Goal: Information Seeking & Learning: Find specific fact

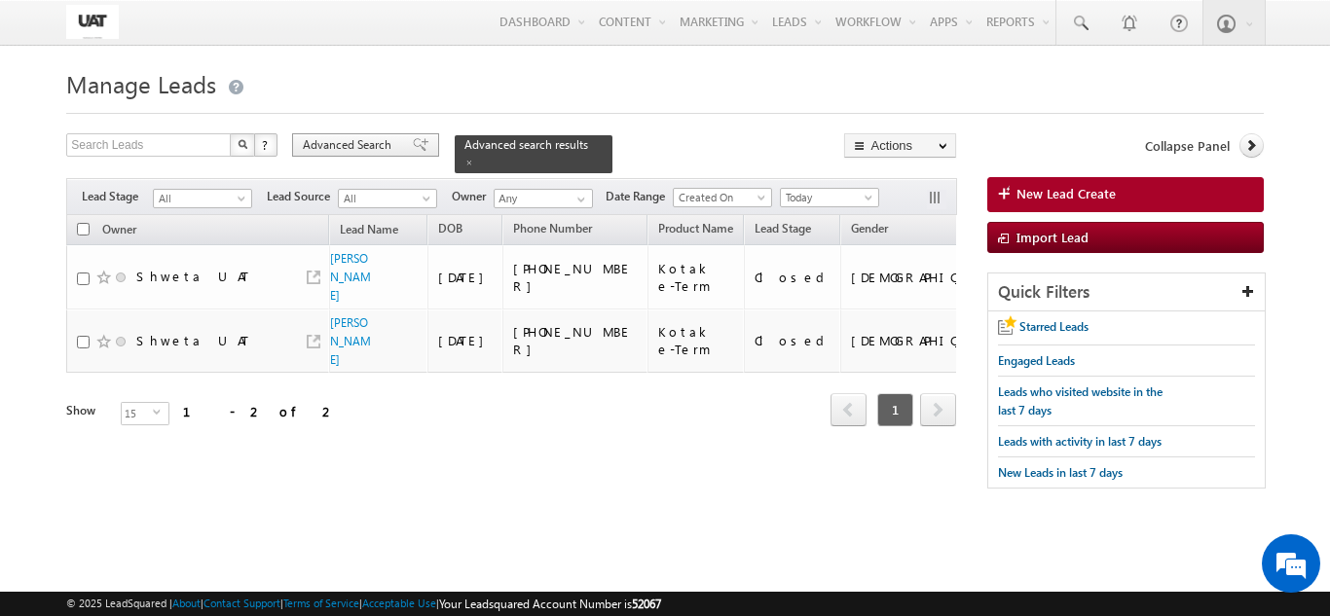
click at [374, 137] on span "Advanced Search" at bounding box center [350, 145] width 94 height 18
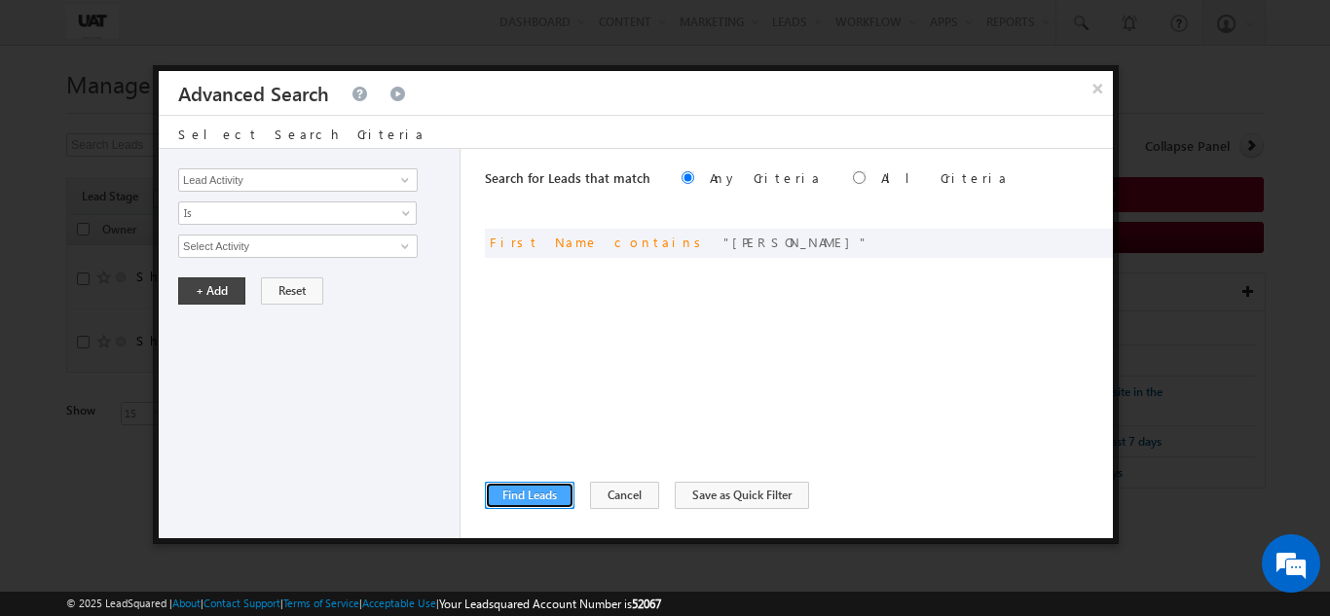
click at [496, 498] on button "Find Leads" at bounding box center [530, 495] width 90 height 27
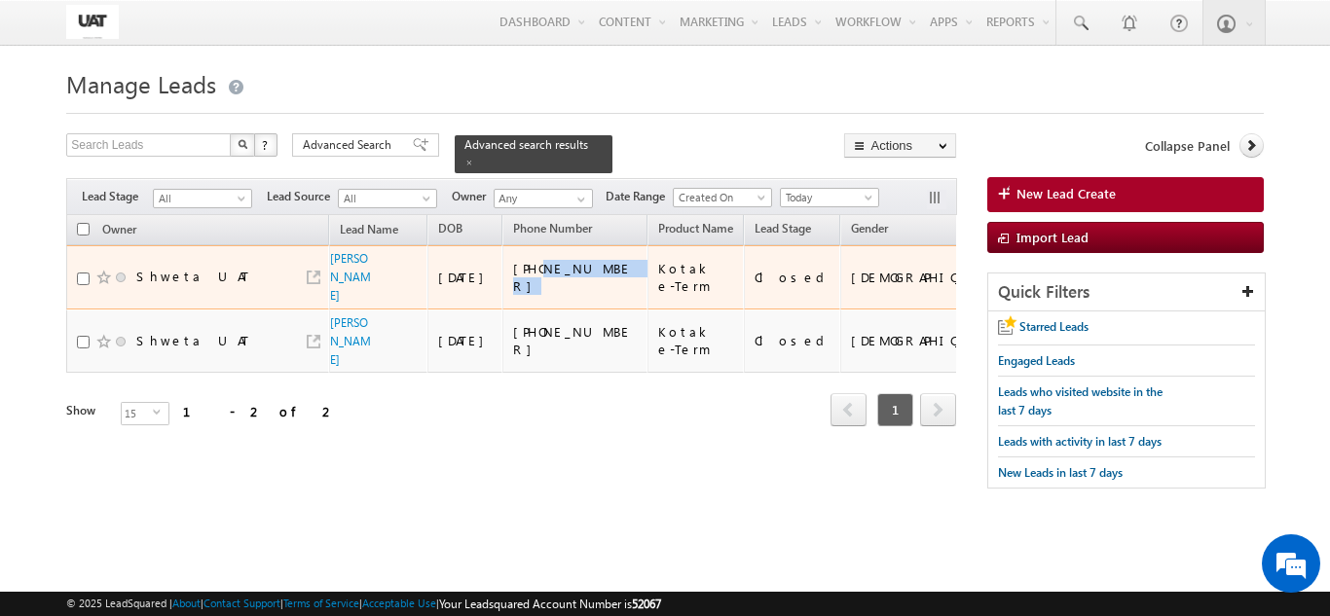
drag, startPoint x: 608, startPoint y: 271, endPoint x: 535, endPoint y: 264, distance: 73.3
click at [535, 264] on div "[PHONE_NUMBER]" at bounding box center [576, 277] width 127 height 35
copy div "9028759596"
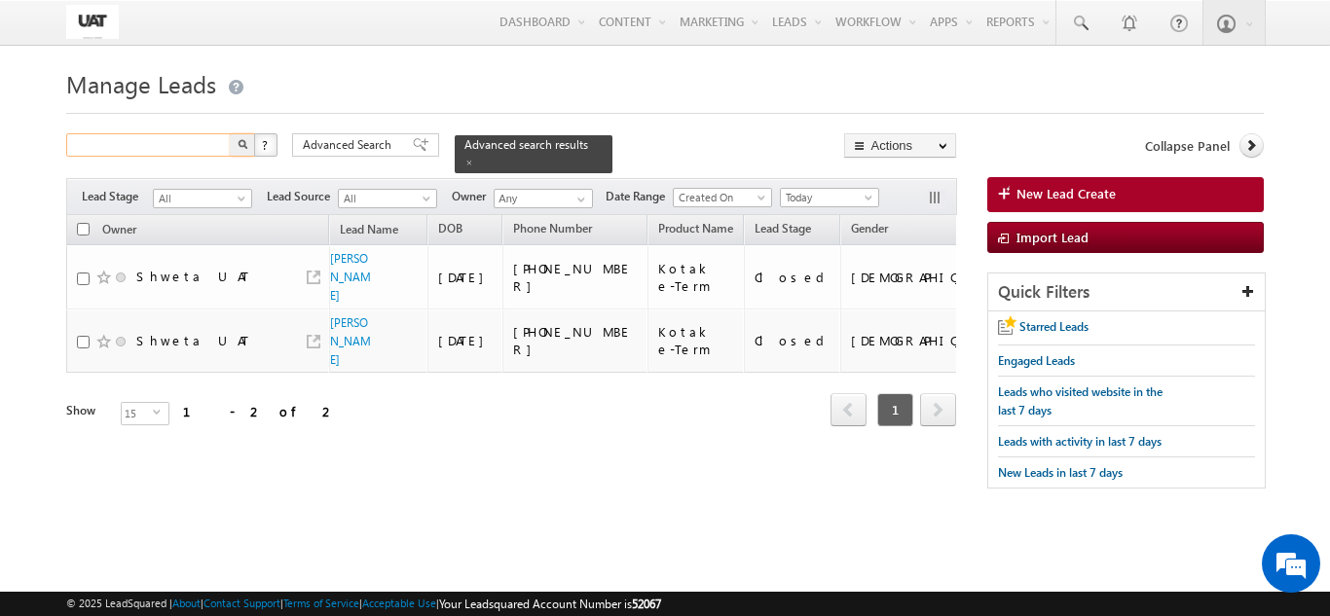
click at [143, 150] on input "text" at bounding box center [149, 144] width 166 height 23
paste input "9028759596"
type input "9028759596"
click at [250, 150] on button "button" at bounding box center [242, 144] width 25 height 23
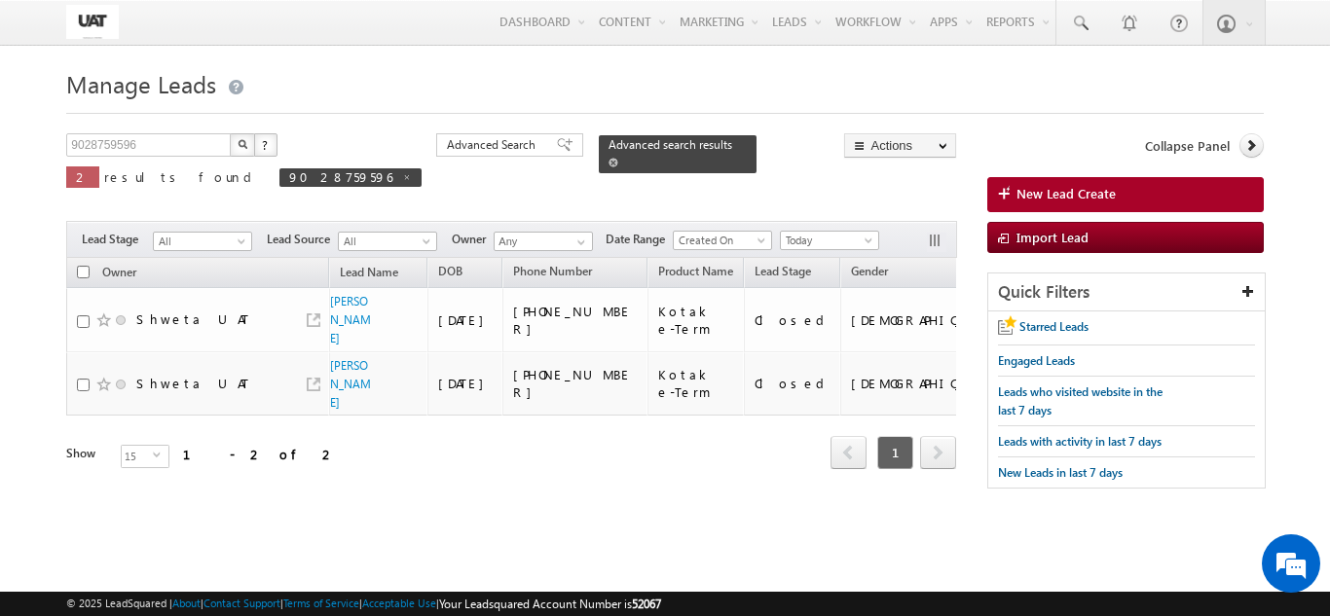
click at [599, 144] on div "Advanced search results" at bounding box center [678, 154] width 158 height 38
click at [608, 158] on span at bounding box center [613, 163] width 10 height 10
click at [248, 148] on button "button" at bounding box center [242, 144] width 25 height 23
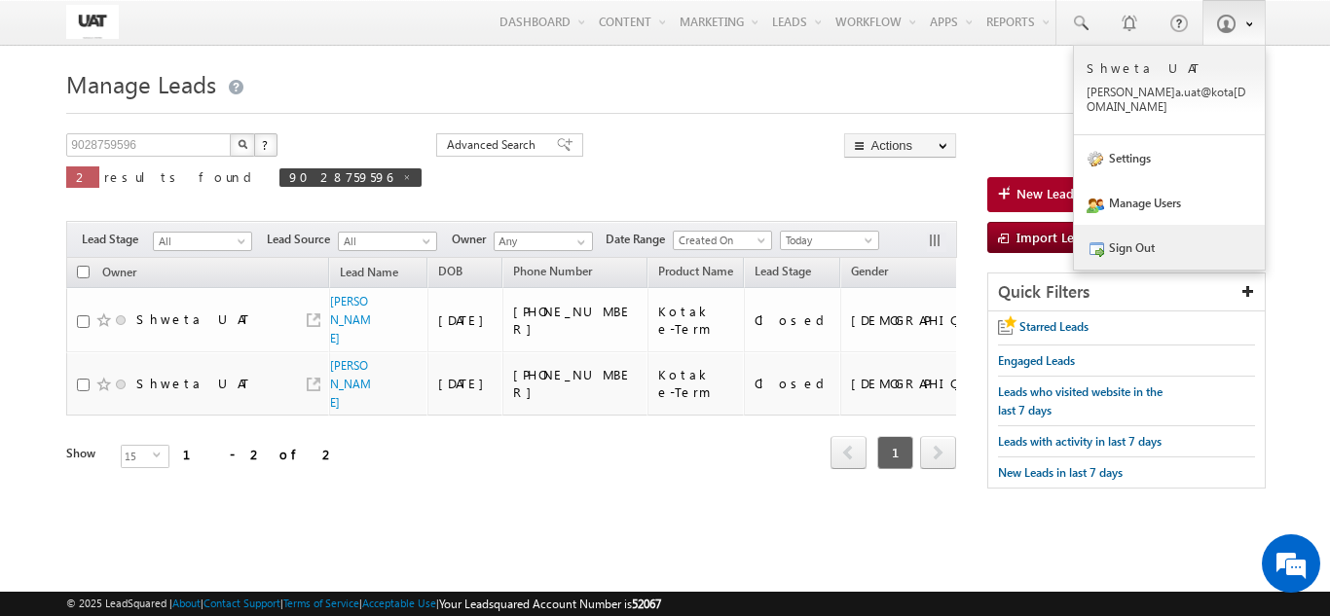
click at [1155, 231] on link "Sign Out" at bounding box center [1169, 247] width 191 height 45
